Goal: Task Accomplishment & Management: Manage account settings

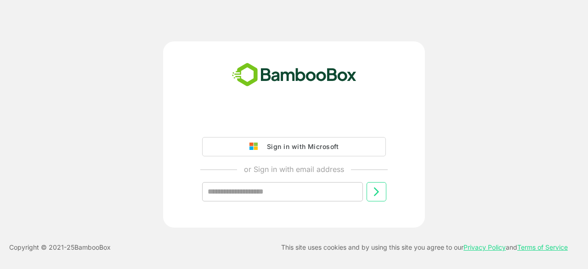
click at [290, 192] on input "text" at bounding box center [282, 191] width 161 height 19
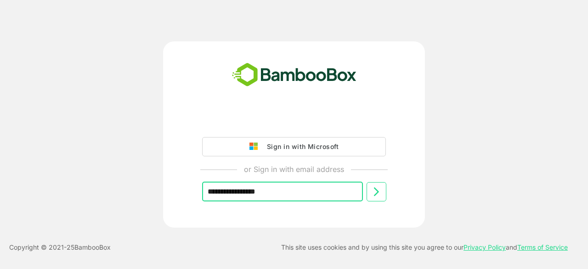
paste input "**********"
drag, startPoint x: 255, startPoint y: 191, endPoint x: 276, endPoint y: 188, distance: 20.8
click at [276, 188] on input "**********" at bounding box center [282, 191] width 161 height 19
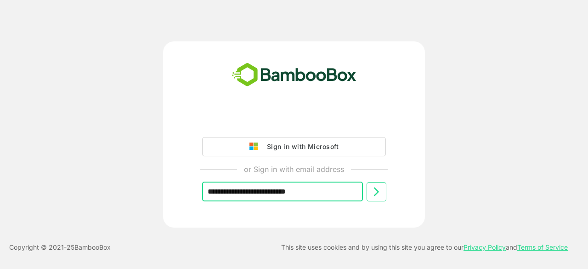
type input "**********"
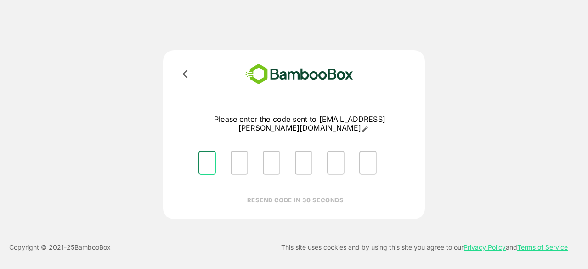
click at [201, 152] on input "Please enter OTP character 1" at bounding box center [206, 163] width 17 height 24
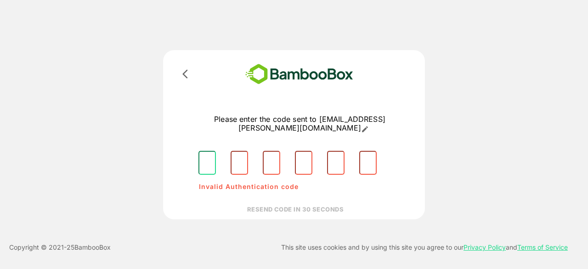
click at [209, 154] on input "Please enter OTP character 1" at bounding box center [206, 163] width 17 height 24
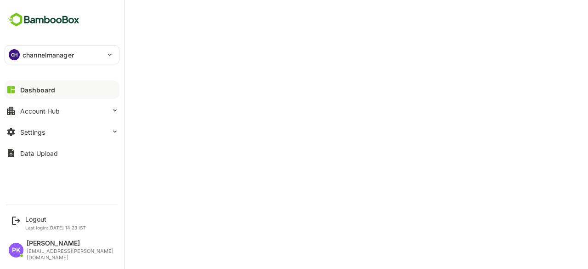
click at [33, 53] on p "channelmanager" at bounding box center [48, 55] width 51 height 10
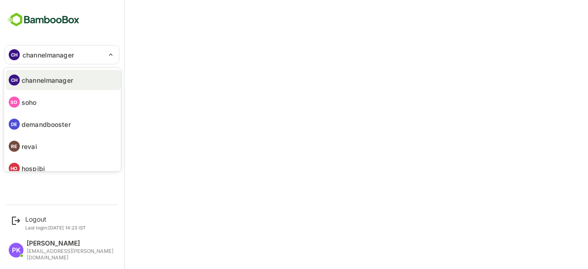
scroll to position [18, 0]
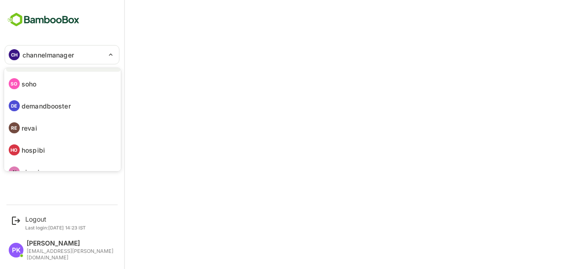
click at [39, 128] on li "RE revai" at bounding box center [63, 128] width 115 height 20
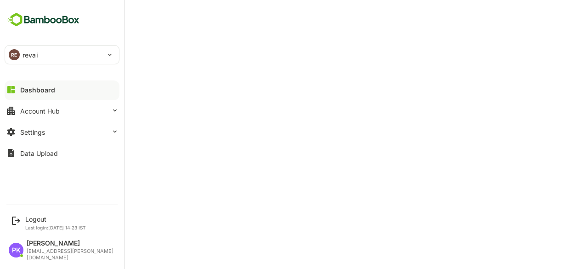
click at [50, 91] on div "Dashboard" at bounding box center [37, 90] width 35 height 8
click at [48, 111] on div "Account Hub" at bounding box center [40, 111] width 40 height 8
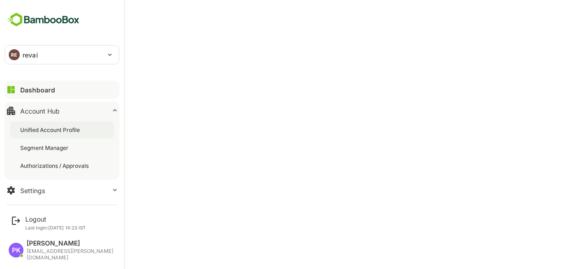
click at [66, 131] on div "Unified Account Profile" at bounding box center [51, 130] width 62 height 8
click at [40, 54] on div "RE revai" at bounding box center [56, 54] width 103 height 18
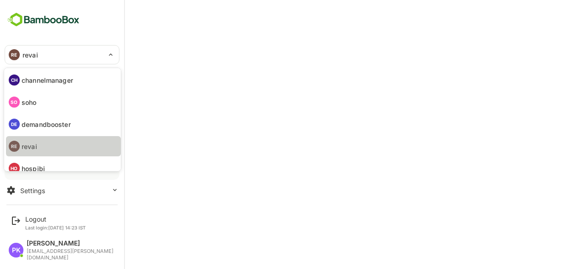
click at [51, 145] on li "RE revai" at bounding box center [63, 146] width 115 height 20
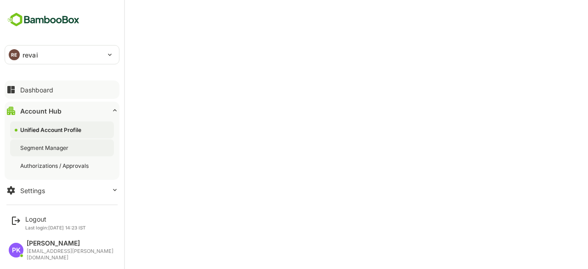
click at [55, 148] on div "Segment Manager" at bounding box center [45, 148] width 50 height 8
click at [26, 90] on div "Dashboard" at bounding box center [36, 90] width 33 height 8
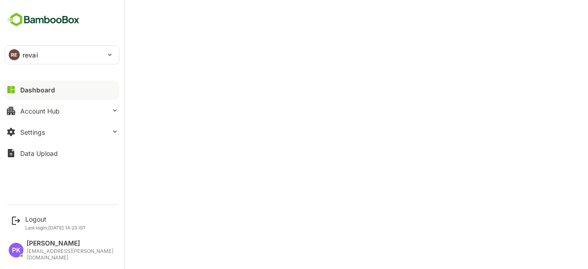
click at [14, 58] on div "RE" at bounding box center [14, 54] width 11 height 11
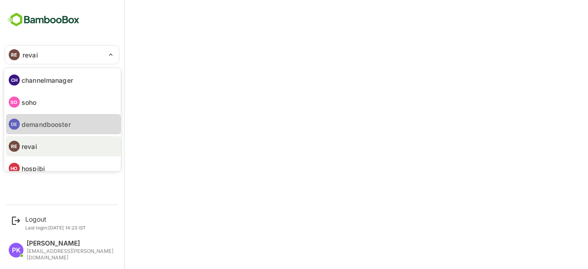
click at [43, 132] on li "DE demandbooster" at bounding box center [63, 124] width 115 height 20
type input "**********"
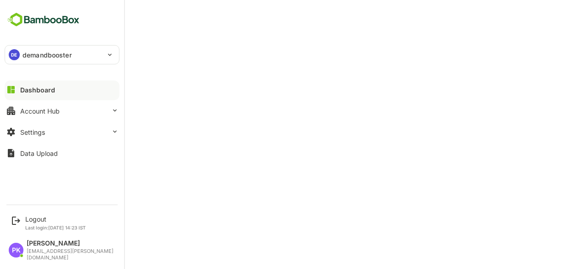
click at [44, 54] on p "demandbooster" at bounding box center [47, 55] width 49 height 10
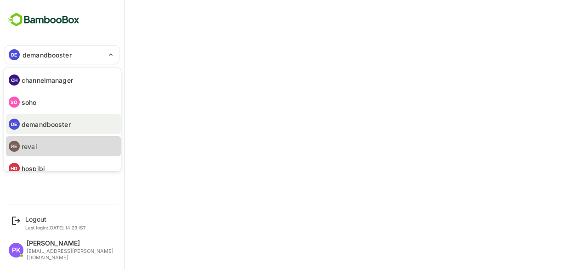
click at [77, 144] on li "RE revai" at bounding box center [63, 146] width 115 height 20
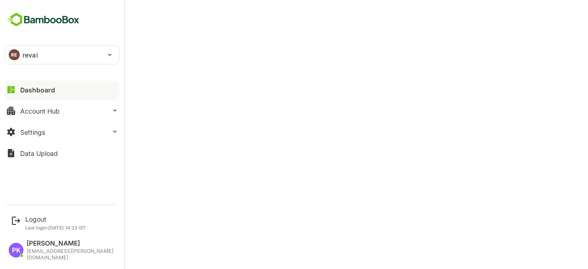
click at [24, 87] on div "Dashboard" at bounding box center [37, 90] width 35 height 8
click at [14, 16] on img at bounding box center [44, 19] width 78 height 17
